Goal: Browse casually

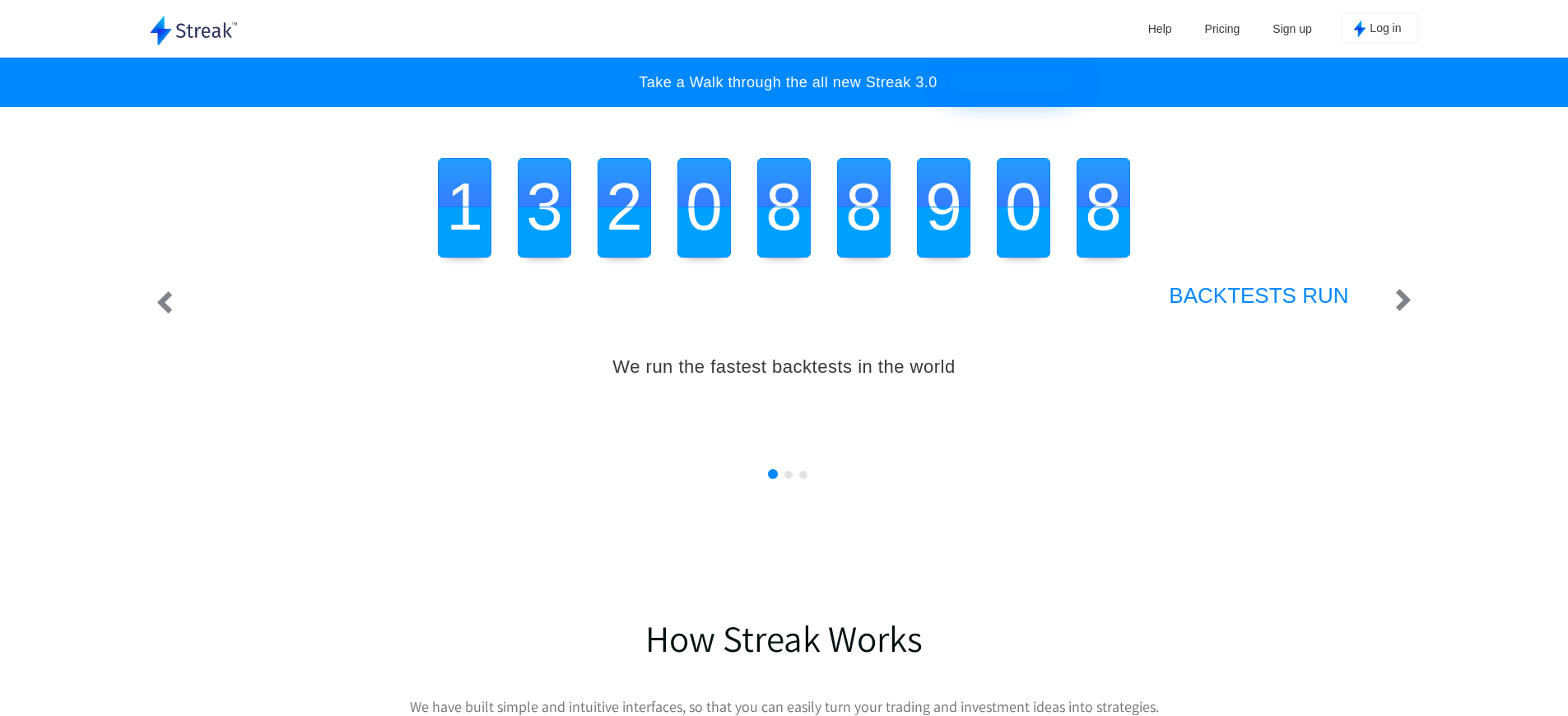
scroll to position [0, 6172]
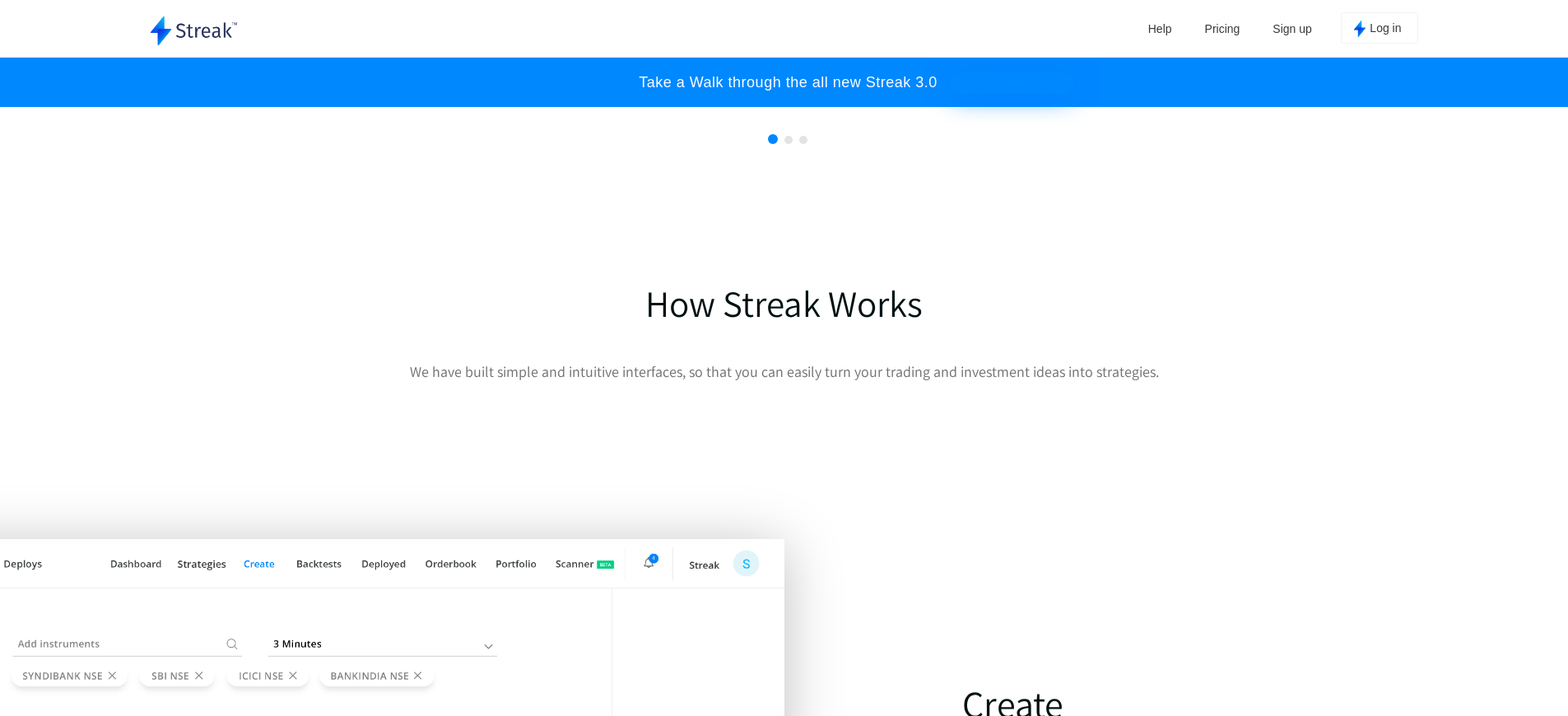
scroll to position [1205, 0]
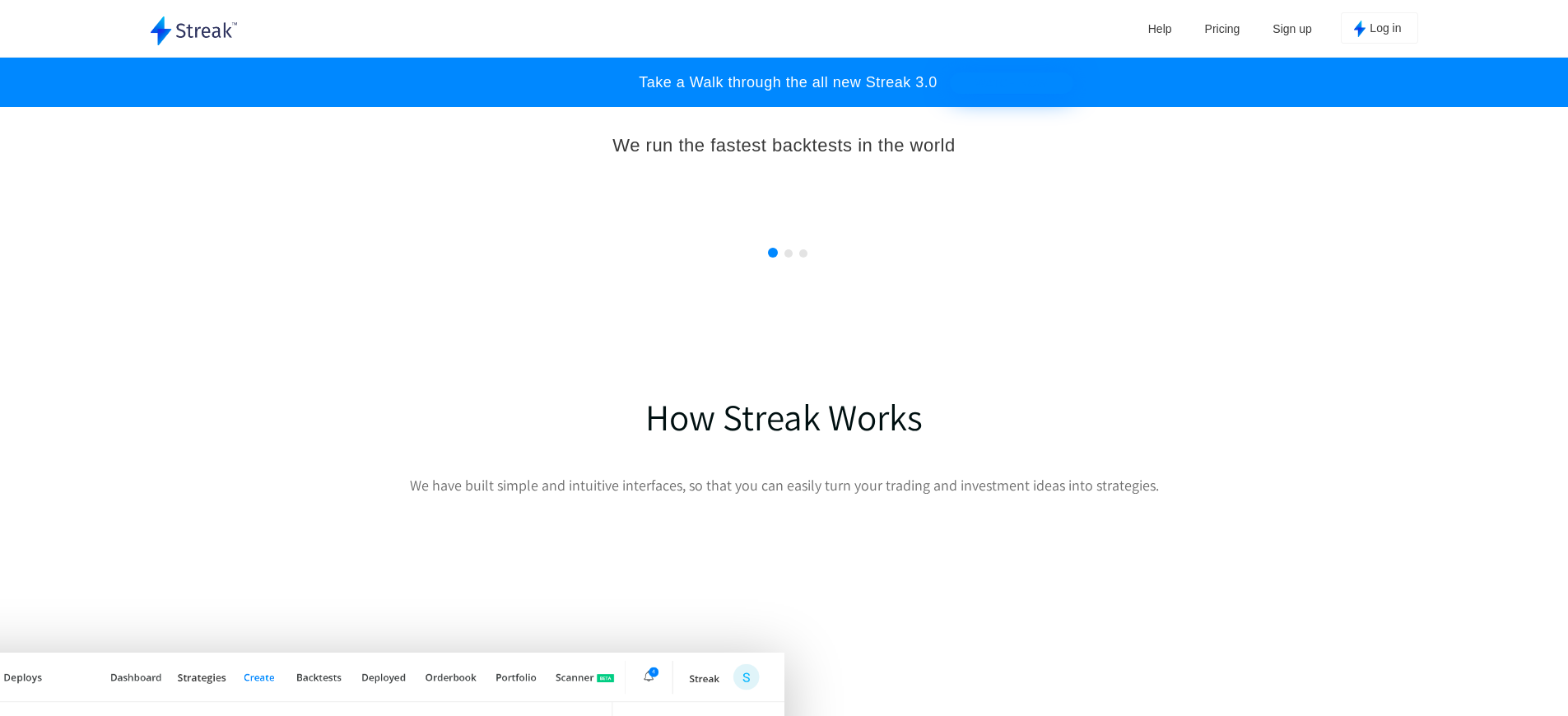
scroll to position [1874, 0]
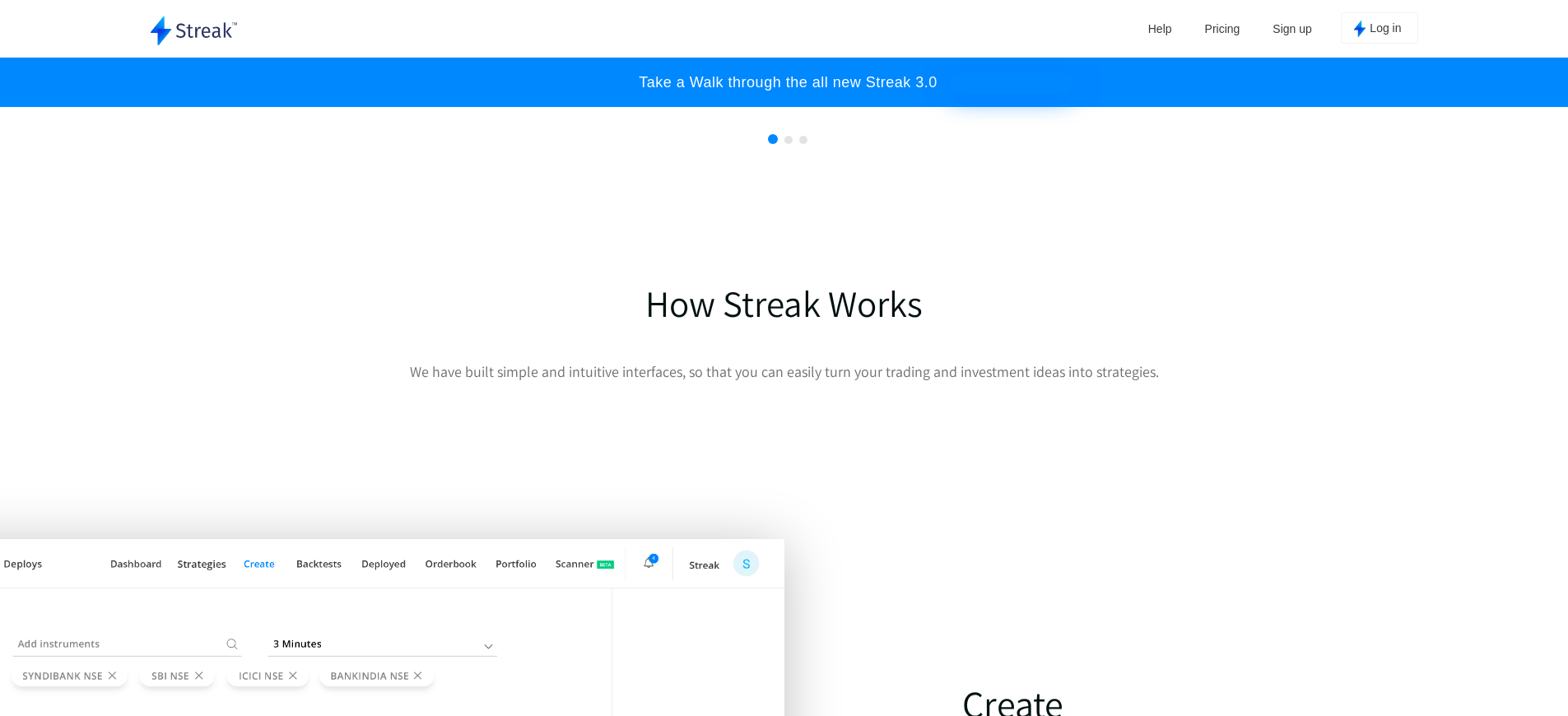
click at [783, 24] on div "Help Pricing Sign up Log in" at bounding box center [910, 28] width 1014 height 57
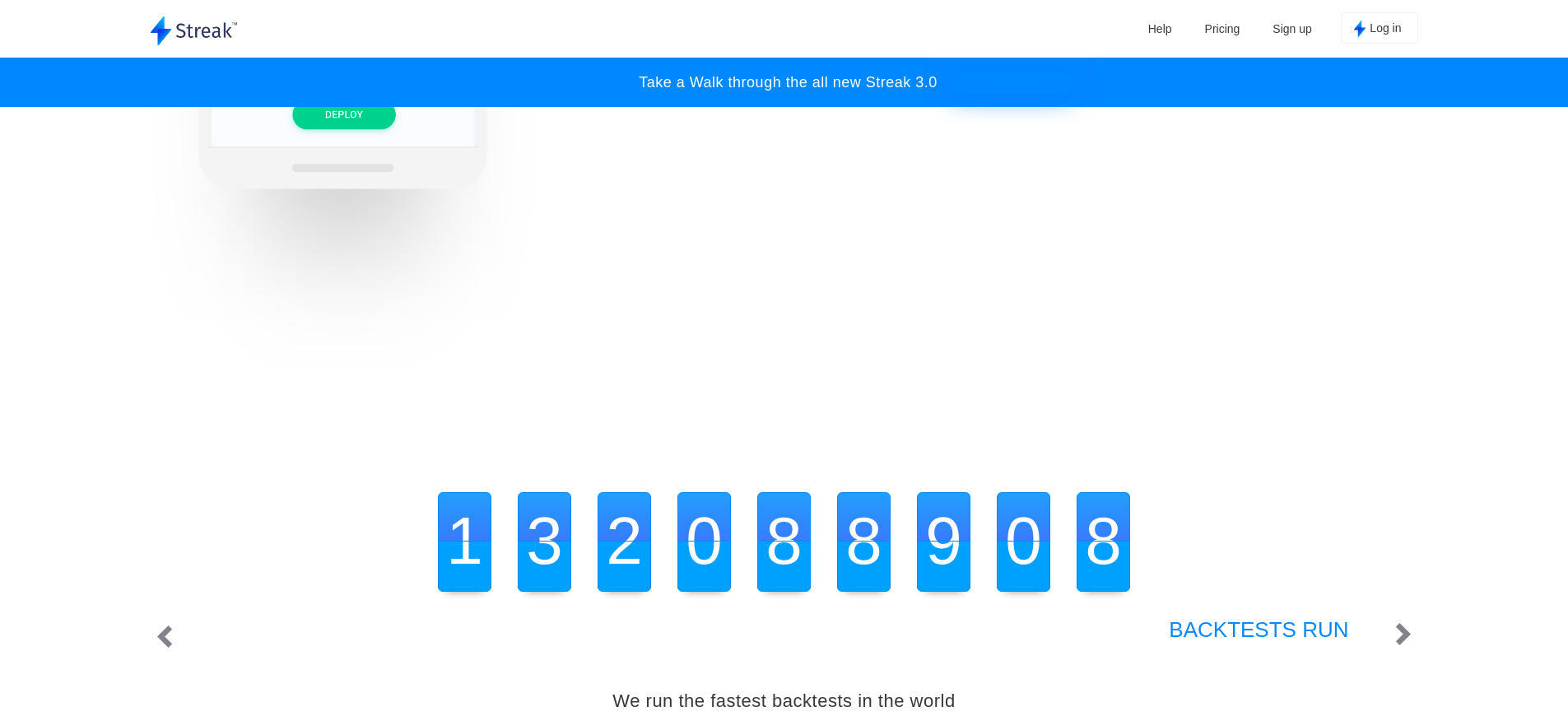
scroll to position [1874, 0]
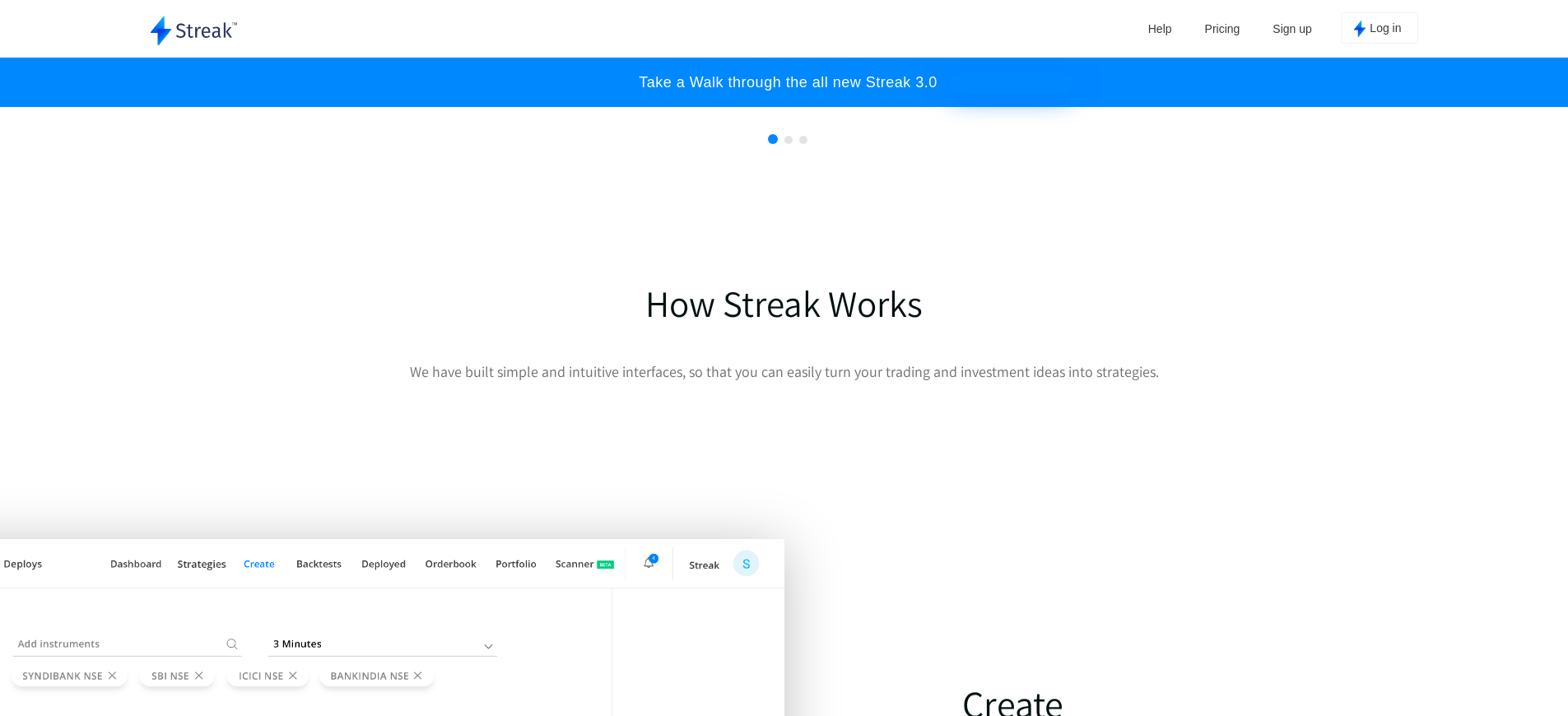
click at [783, 24] on div "Help Pricing Sign up Log in" at bounding box center [910, 28] width 1014 height 57
